Goal: Transaction & Acquisition: Purchase product/service

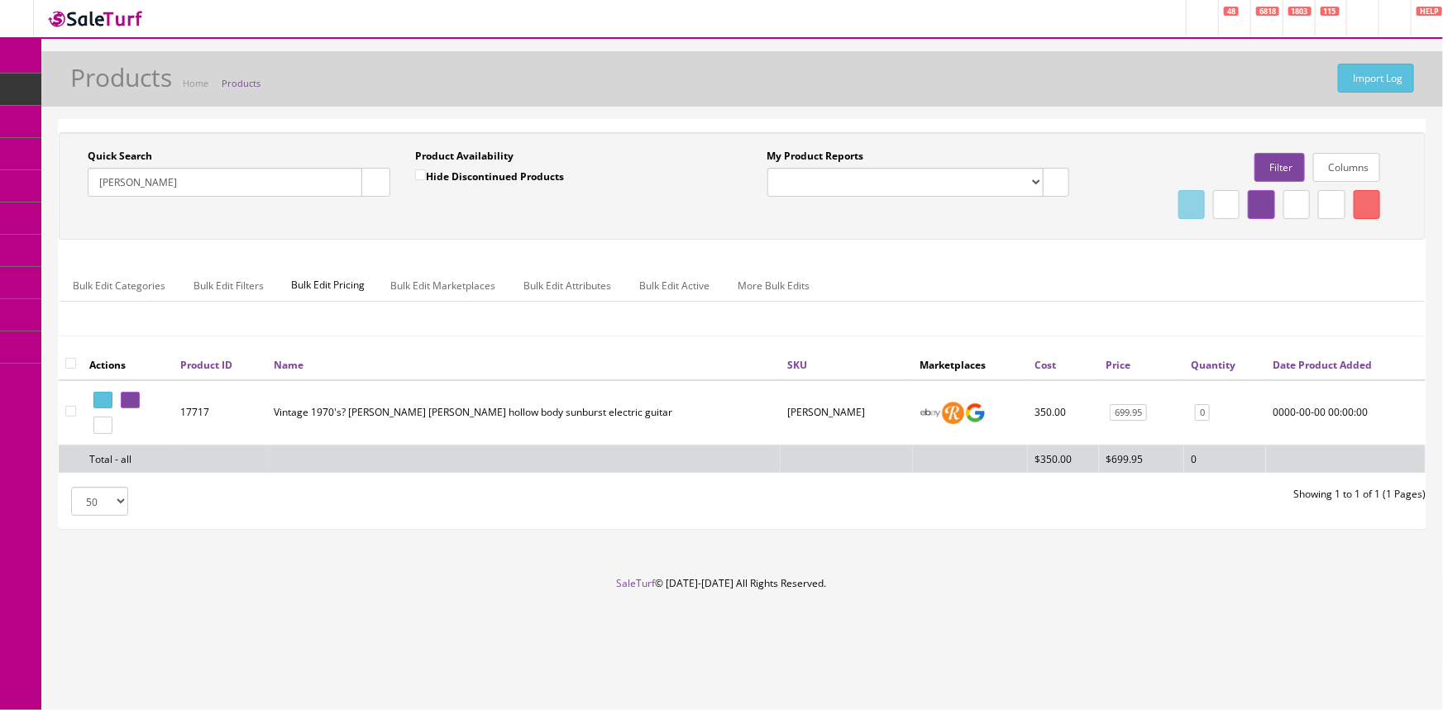
drag, startPoint x: 192, startPoint y: 174, endPoint x: 74, endPoint y: 217, distance: 125.1
click at [74, 217] on div "Quick Search Ventura Barney Date From Product Availability Hide Discontinued Pr…" at bounding box center [742, 186] width 1359 height 74
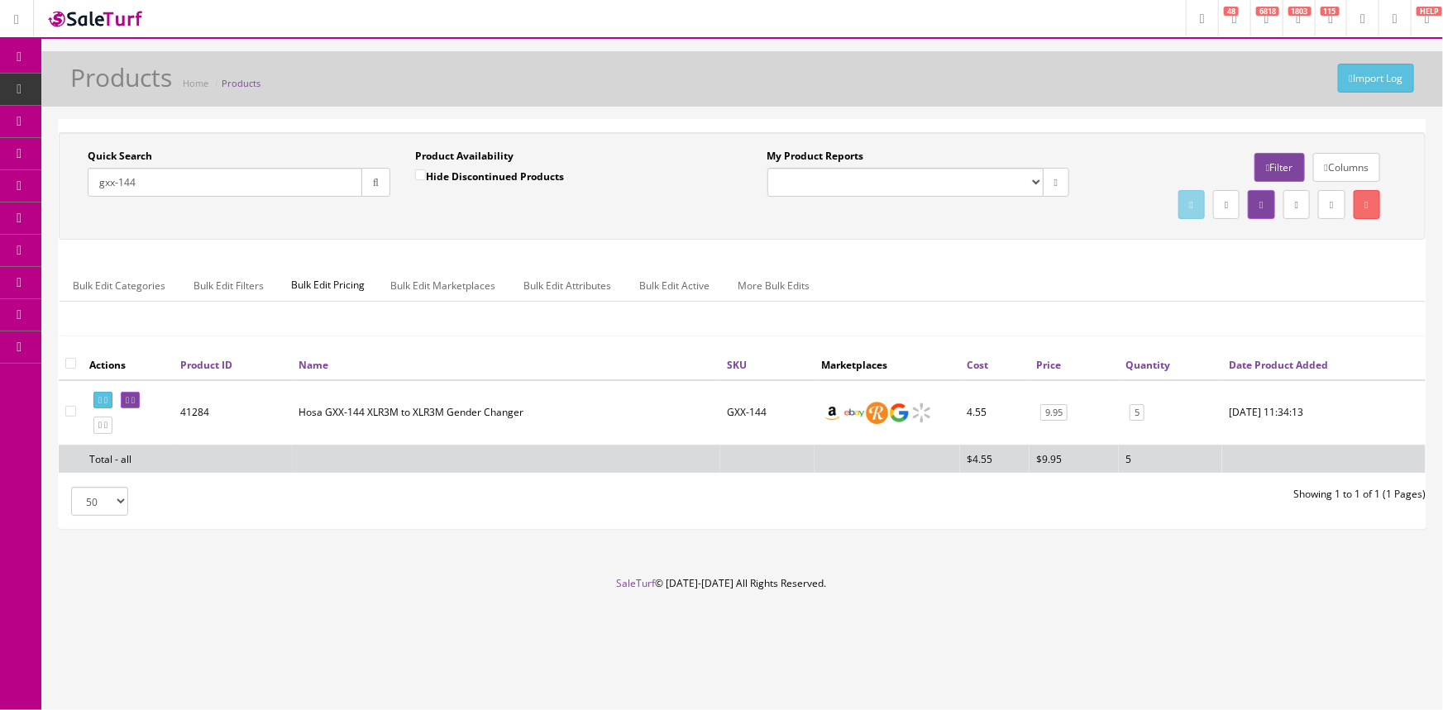
drag, startPoint x: 141, startPoint y: 186, endPoint x: 74, endPoint y: 157, distance: 73.7
click at [74, 157] on div "Quick Search gxx-144 Date From Product Availability Hide Discontinued Products …" at bounding box center [403, 179] width 680 height 60
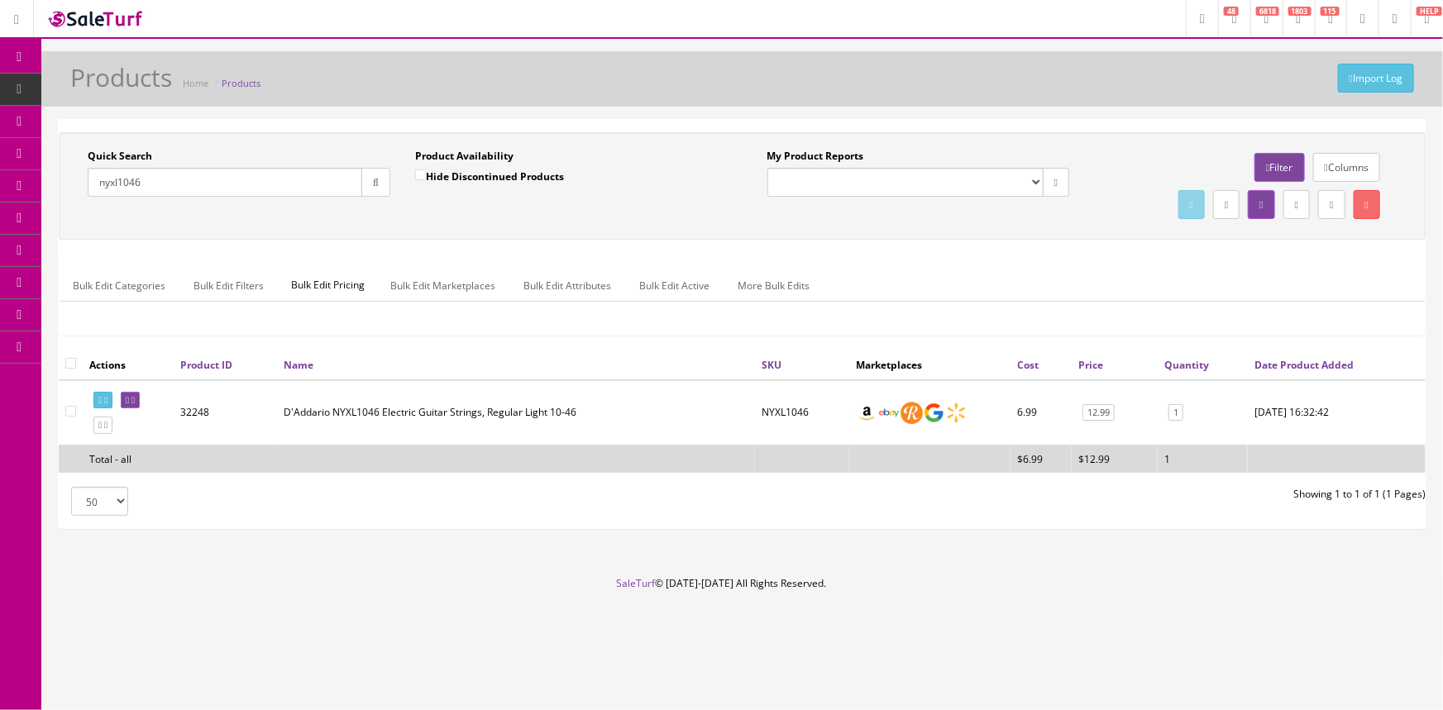
type input "nyxl1046"
click at [85, 146] on link "POS Console" at bounding box center [128, 154] width 174 height 32
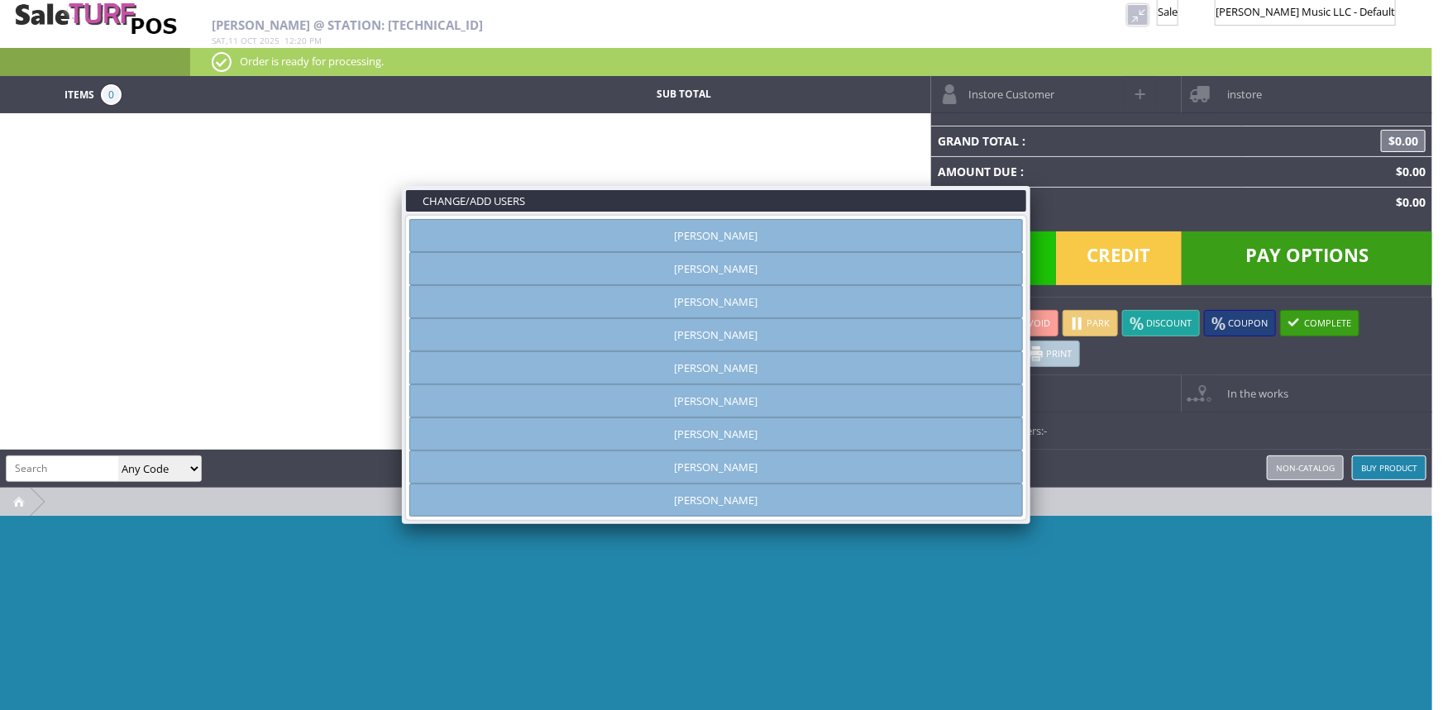
type input "[PERSON_NAME]"
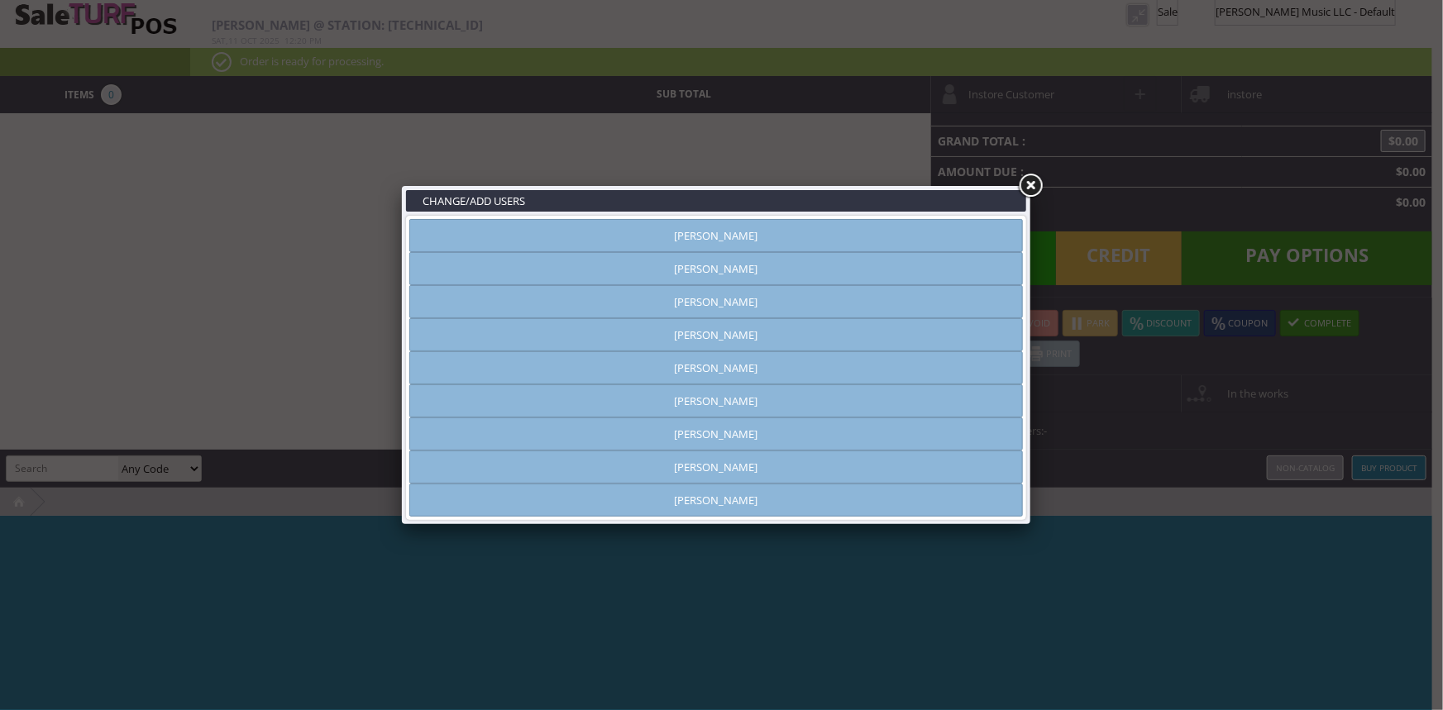
click at [774, 267] on link "[PERSON_NAME]" at bounding box center [716, 268] width 614 height 33
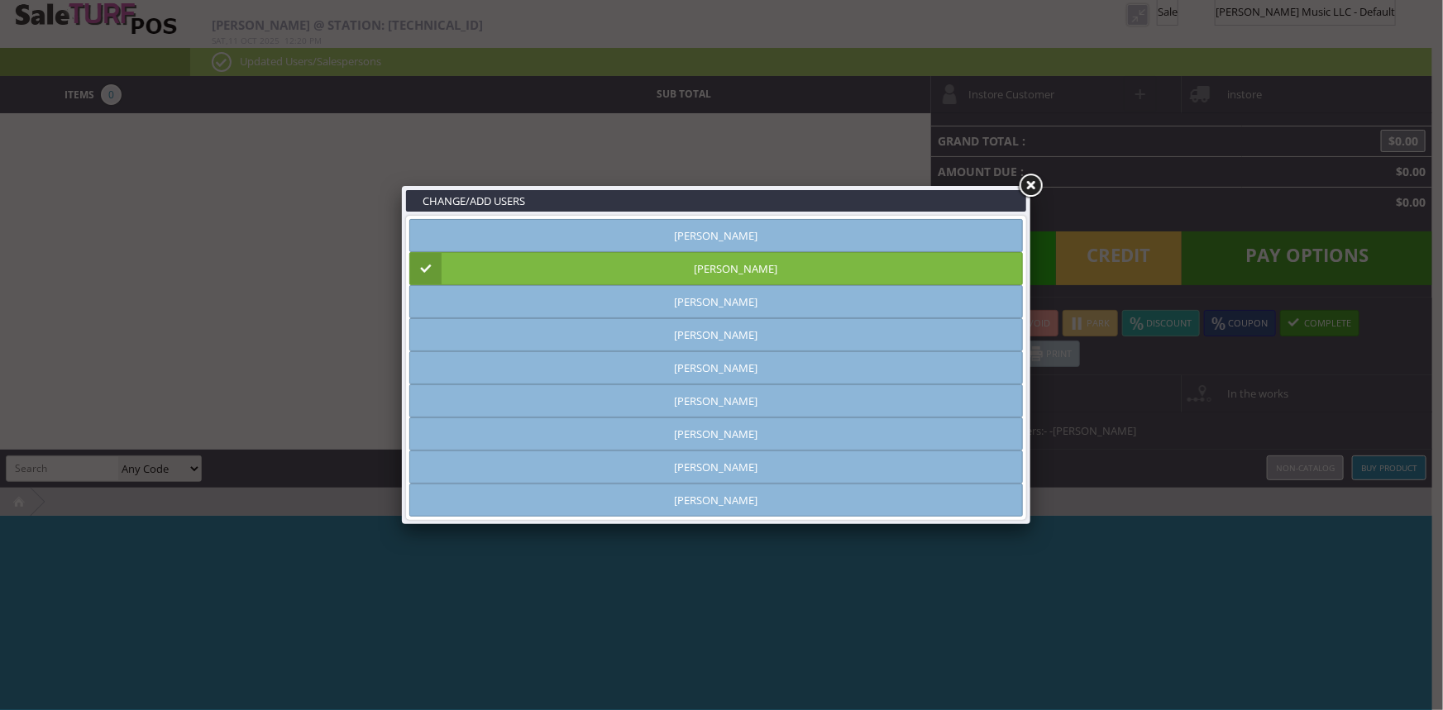
drag, startPoint x: 1034, startPoint y: 179, endPoint x: 660, endPoint y: 256, distance: 381.6
click at [1035, 180] on link at bounding box center [1031, 186] width 30 height 30
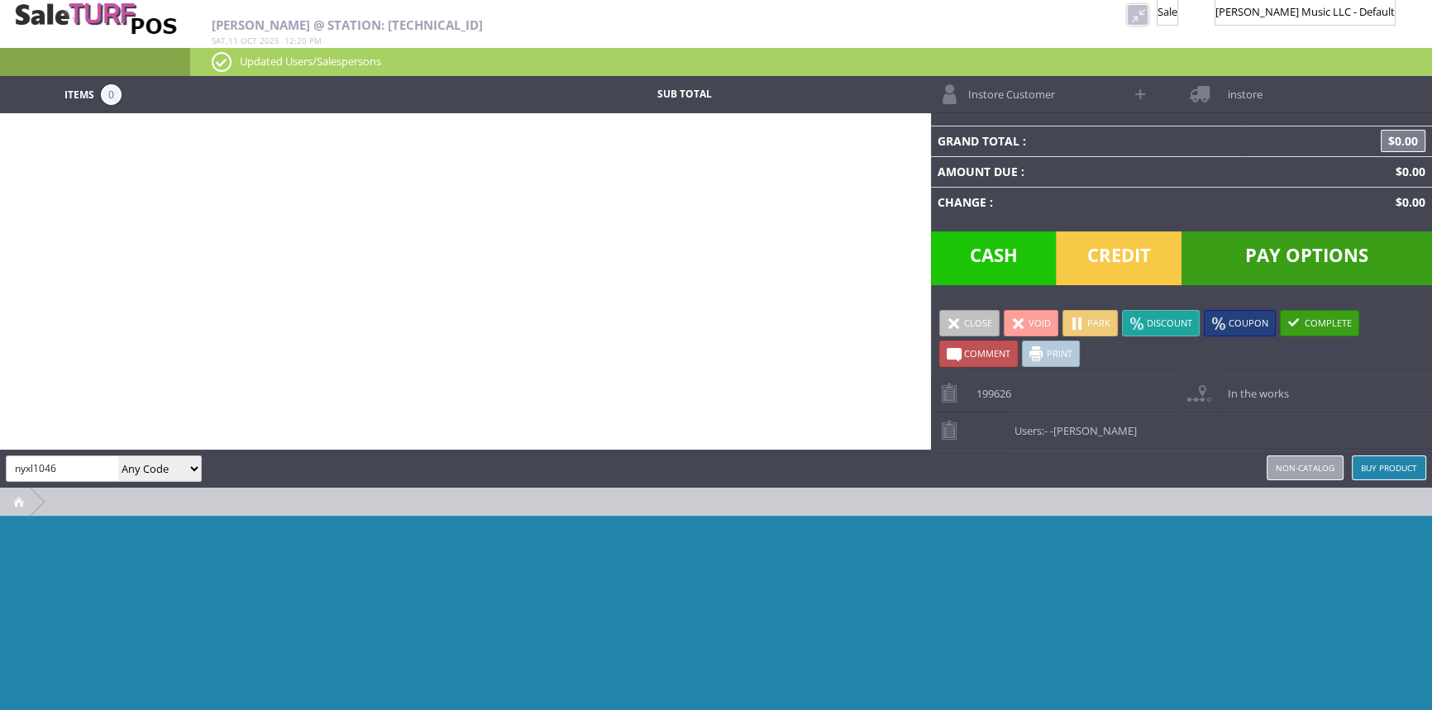
type input "nyxl1046"
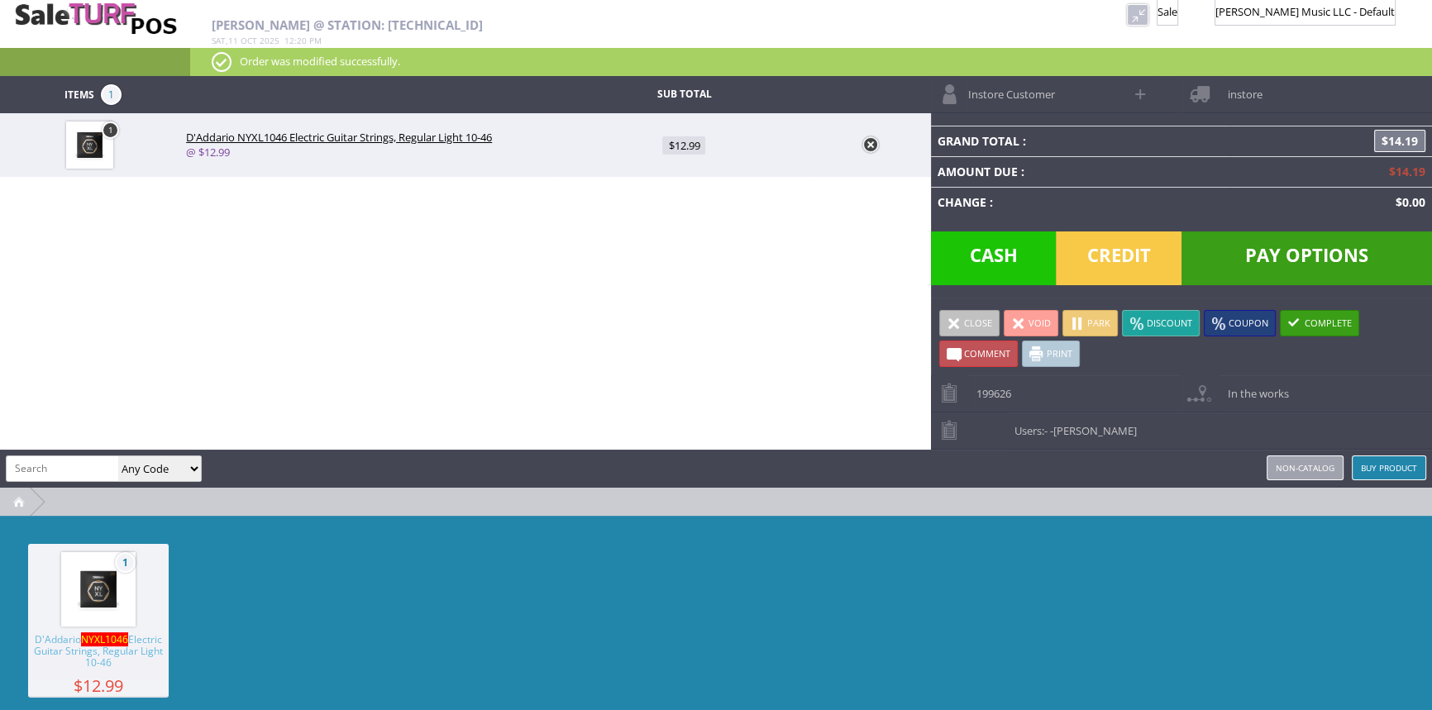
click at [686, 151] on span "$12.99" at bounding box center [683, 145] width 43 height 18
type input "12.99"
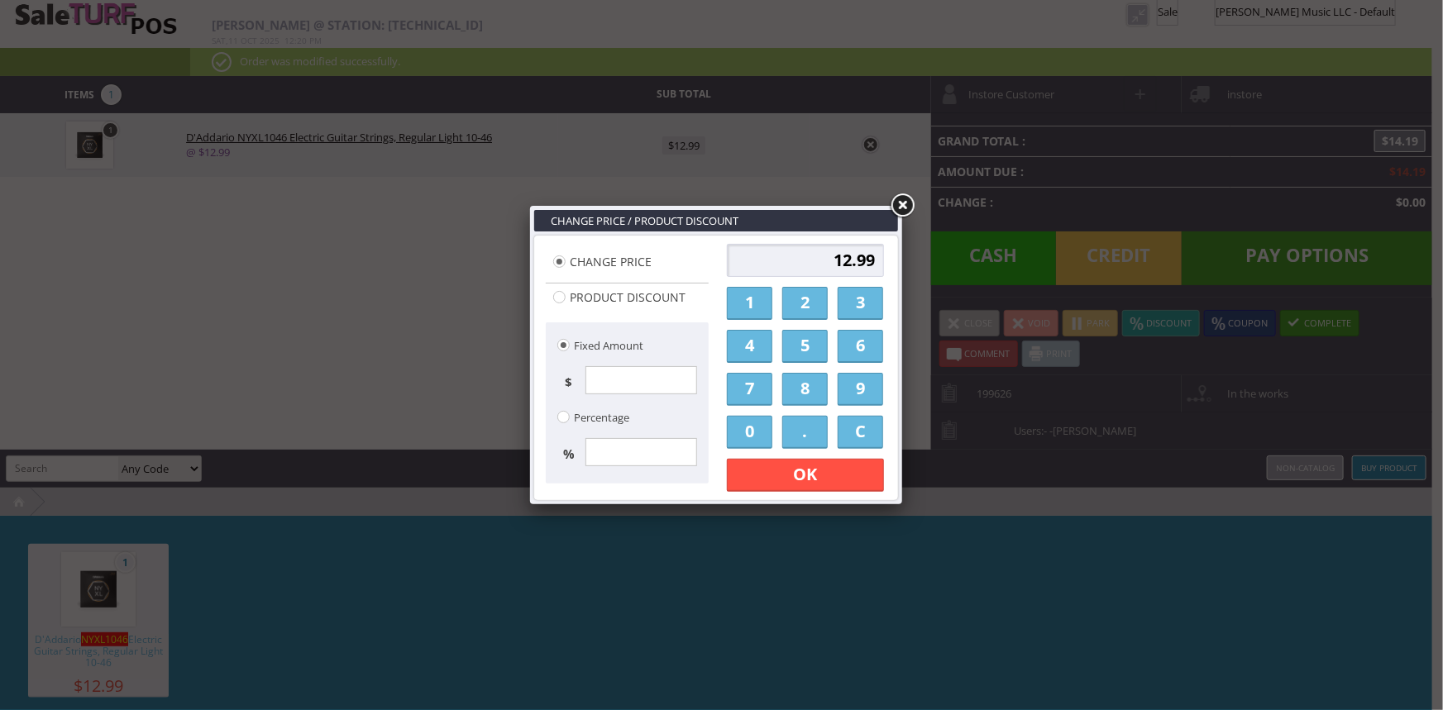
click at [813, 380] on link "8" at bounding box center [804, 389] width 45 height 33
type input "8"
click at [785, 471] on link "OK" at bounding box center [805, 475] width 157 height 33
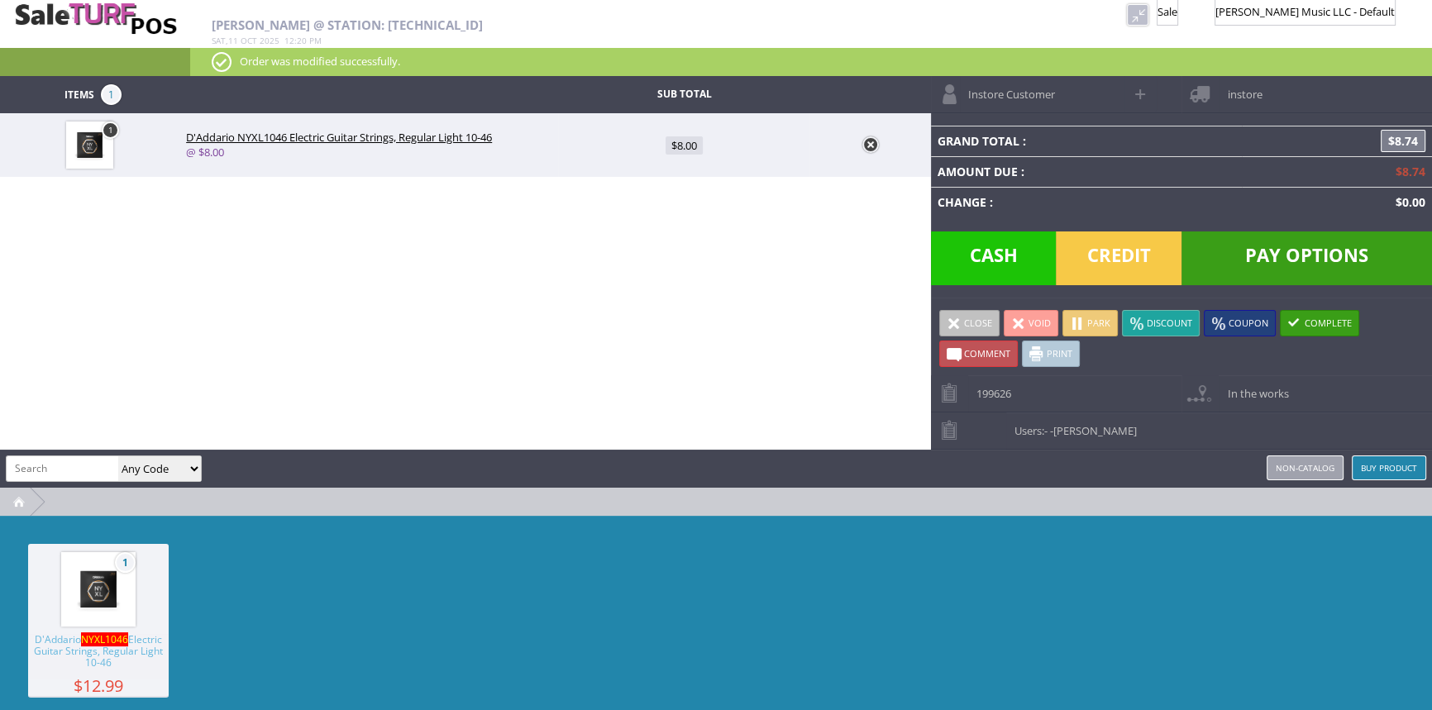
click at [1034, 275] on span "Cash" at bounding box center [994, 259] width 126 height 54
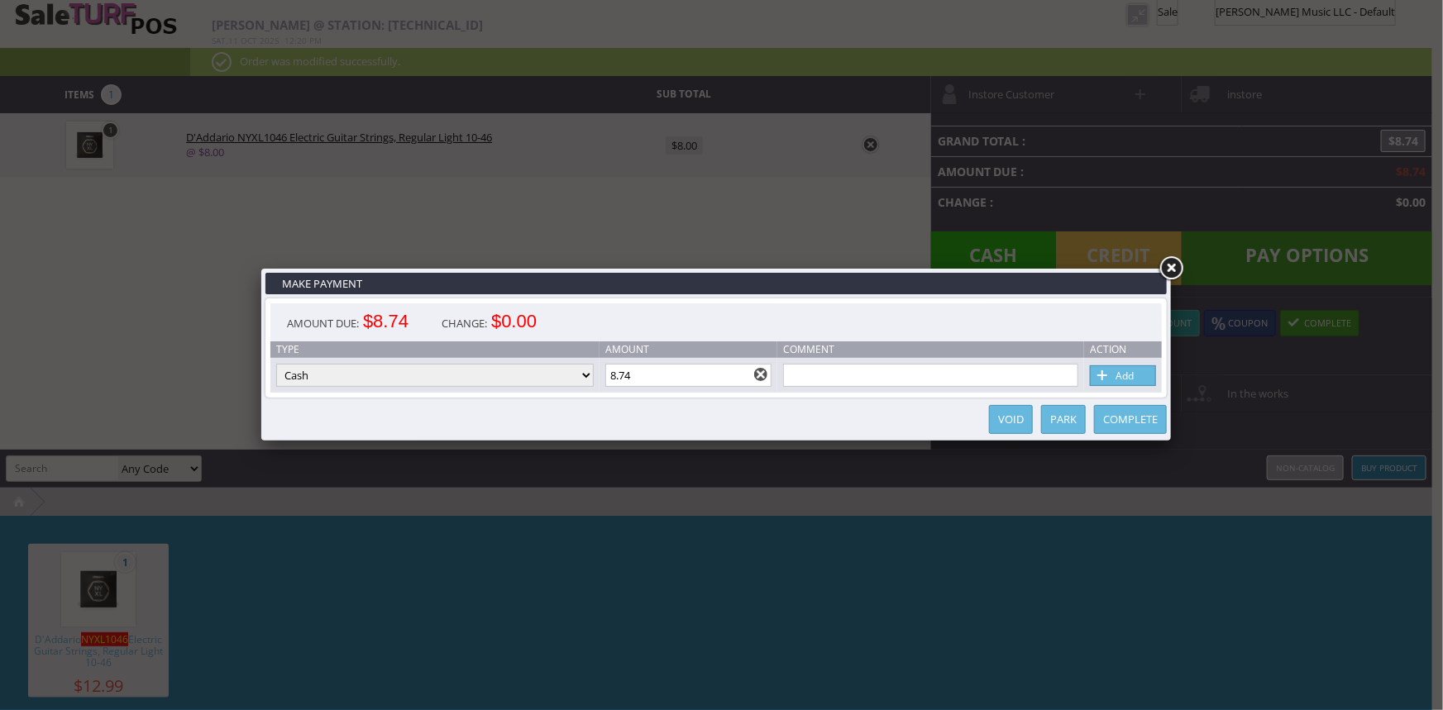
drag, startPoint x: 699, startPoint y: 375, endPoint x: 605, endPoint y: 375, distance: 94.3
click at [605, 375] on td "Amount 8.74" at bounding box center [689, 375] width 179 height 35
drag, startPoint x: 654, startPoint y: 387, endPoint x: 614, endPoint y: 387, distance: 39.7
click at [614, 387] on input "8.74" at bounding box center [688, 375] width 167 height 23
click at [1122, 377] on link "Add" at bounding box center [1123, 376] width 66 height 21
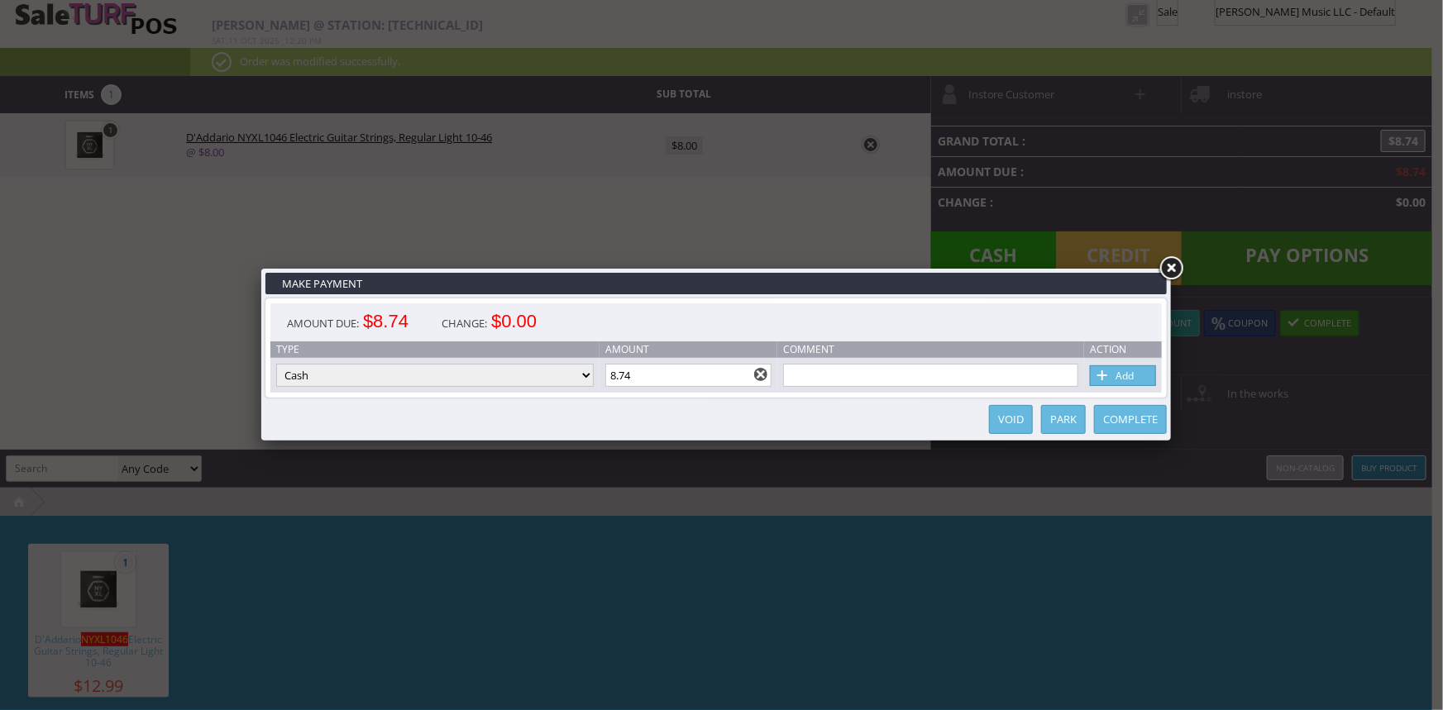
type input "0"
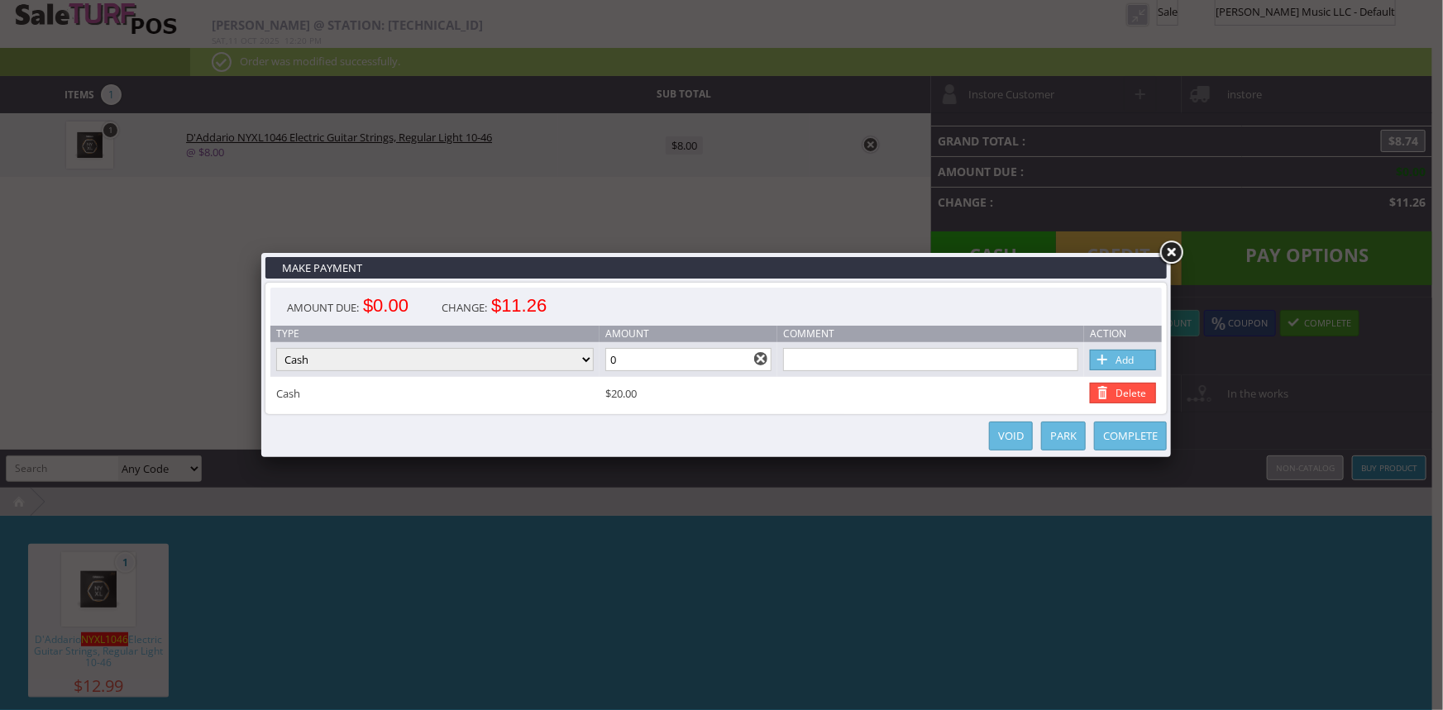
click at [1130, 432] on link "Complete" at bounding box center [1130, 436] width 73 height 29
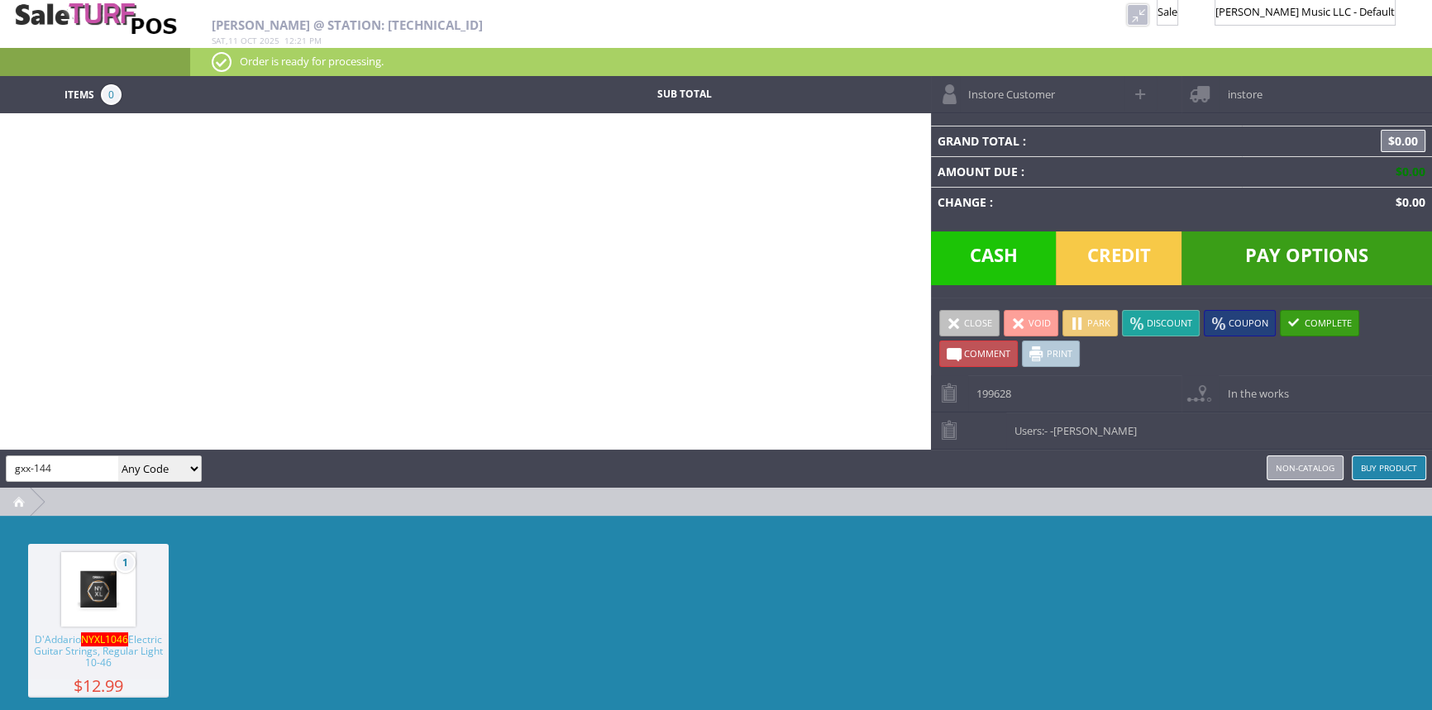
type input "gxx-144"
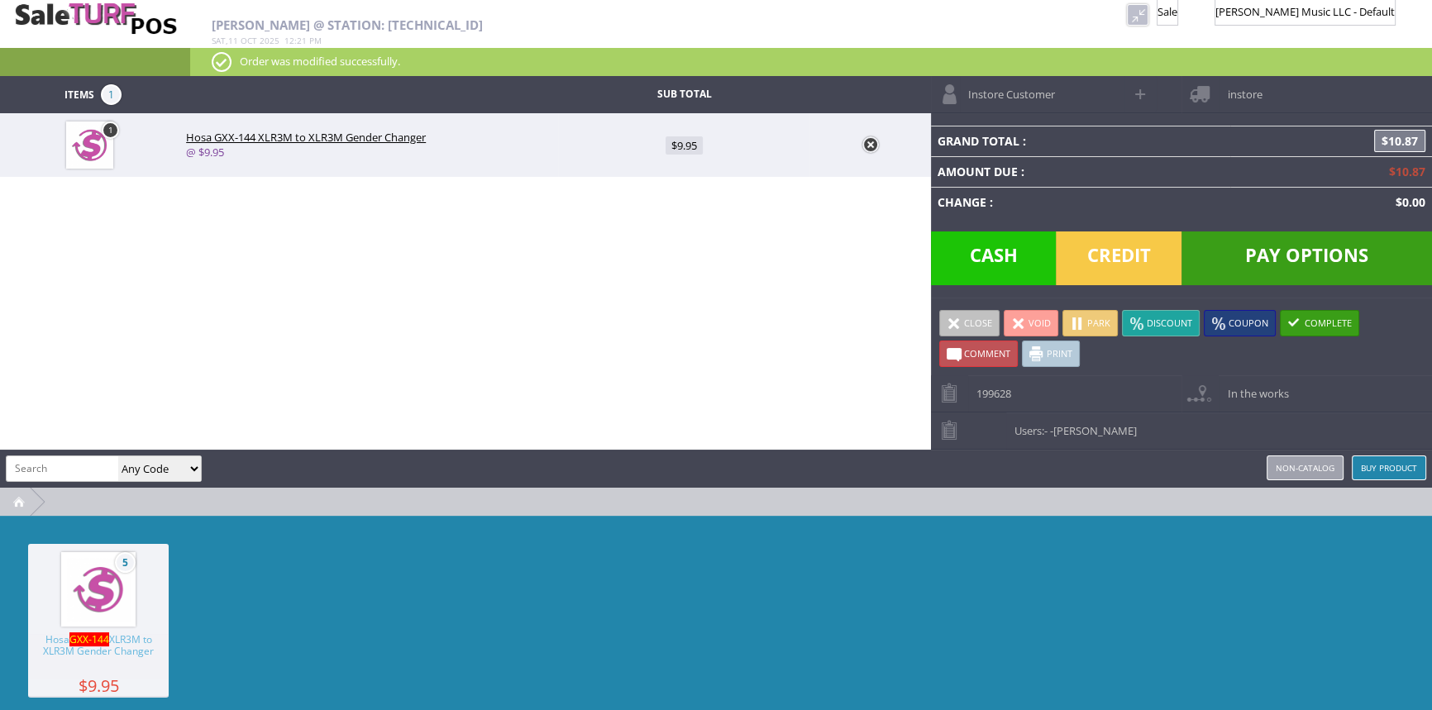
click at [679, 141] on span "$9.95" at bounding box center [684, 145] width 37 height 18
type input "9.95"
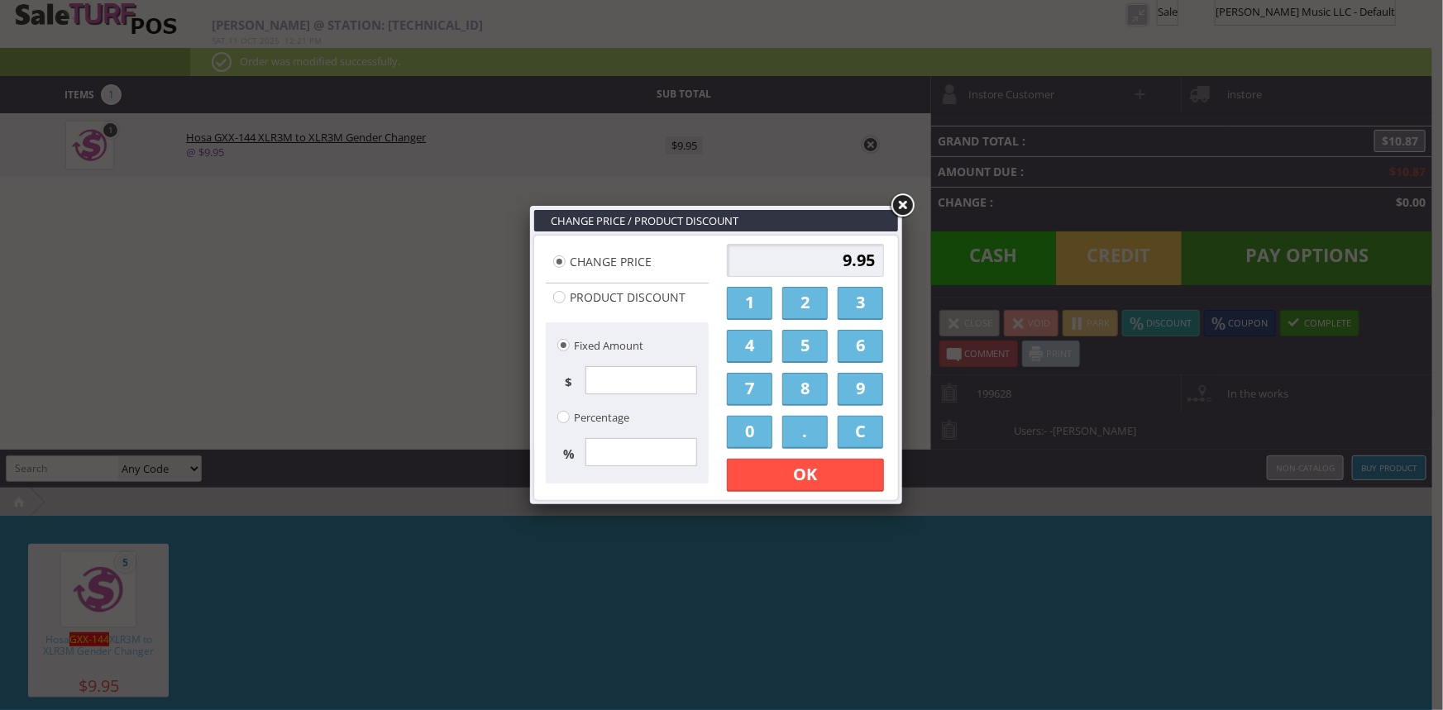
click at [754, 389] on link "7" at bounding box center [749, 389] width 45 height 33
click at [796, 430] on link "." at bounding box center [804, 432] width 45 height 33
click at [751, 433] on link "0" at bounding box center [749, 432] width 45 height 33
drag, startPoint x: 751, startPoint y: 433, endPoint x: 768, endPoint y: 487, distance: 57.3
click at [752, 433] on link "0" at bounding box center [749, 432] width 45 height 33
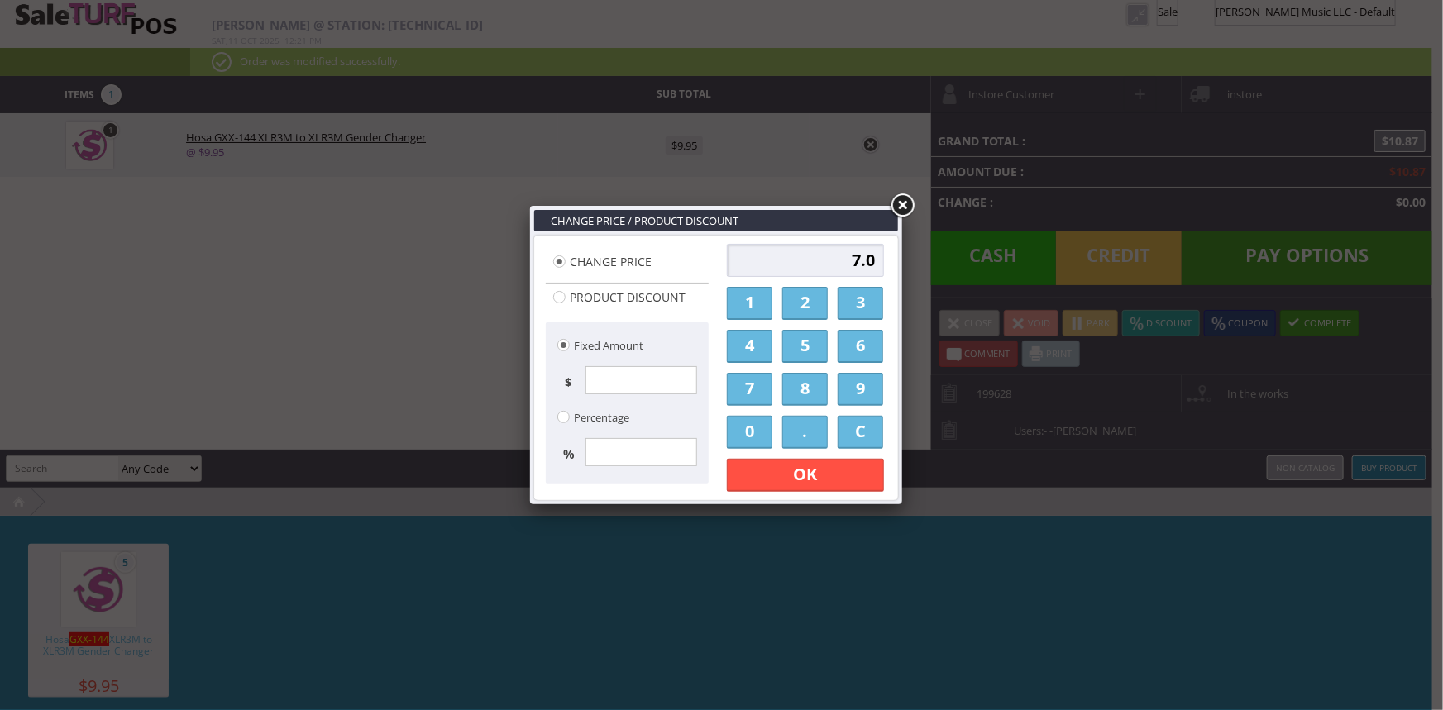
type input "7.00"
click at [774, 480] on link "OK" at bounding box center [805, 475] width 157 height 33
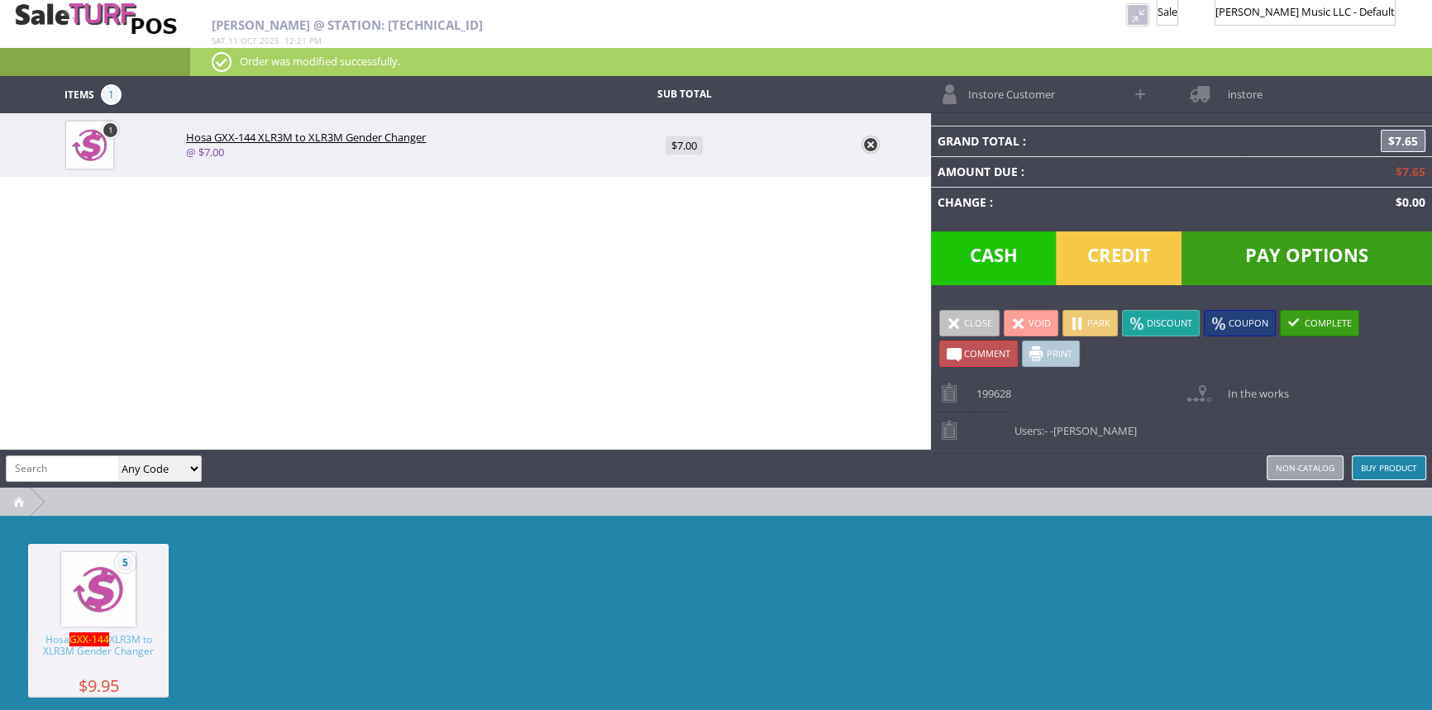
click at [1076, 267] on span "Credit" at bounding box center [1119, 259] width 126 height 54
